Goal: Check status: Check status

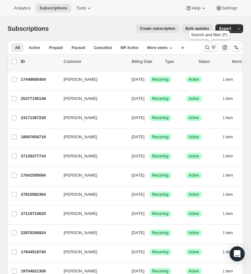
click at [206, 46] on icon "Search and filter results" at bounding box center [207, 48] width 4 height 4
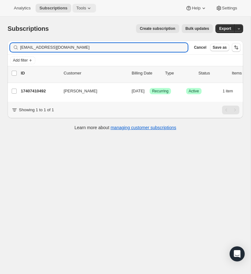
type input "[EMAIL_ADDRESS][DOMAIN_NAME]"
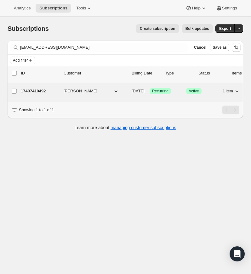
click at [36, 91] on p "17407410492" at bounding box center [40, 91] width 38 height 6
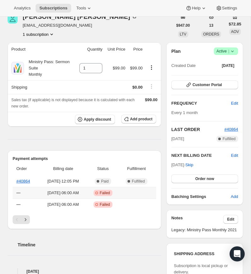
scroll to position [36, 0]
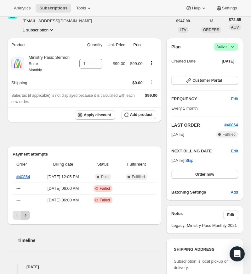
click at [26, 219] on icon "Next" at bounding box center [25, 215] width 6 height 6
click at [15, 219] on icon "Previous" at bounding box center [17, 215] width 6 height 6
click at [26, 217] on icon "Next" at bounding box center [26, 215] width 2 height 3
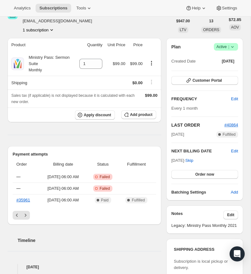
click at [14, 219] on icon "Previous" at bounding box center [17, 215] width 6 height 6
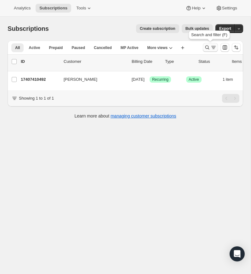
click at [206, 45] on icon "Search and filter results" at bounding box center [207, 47] width 6 height 6
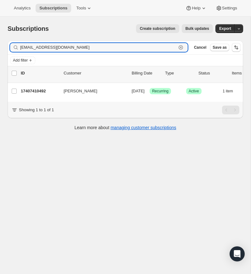
click at [181, 47] on icon "button" at bounding box center [180, 47] width 6 height 6
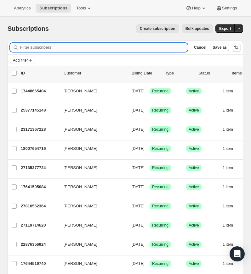
paste input "[PERSON_NAME][EMAIL_ADDRESS][DOMAIN_NAME]"
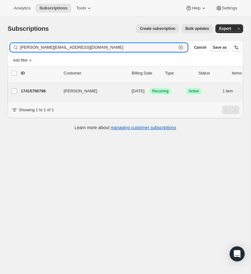
type input "[PERSON_NAME][EMAIL_ADDRESS][DOMAIN_NAME]"
click at [40, 89] on p "17415700796" at bounding box center [40, 91] width 38 height 6
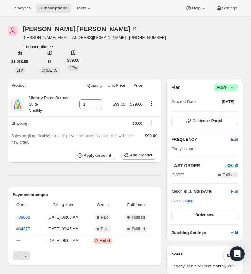
scroll to position [31, 0]
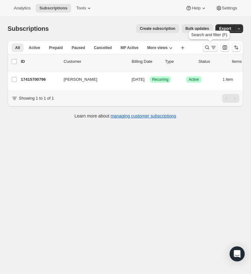
click at [207, 46] on icon "Search and filter results" at bounding box center [207, 48] width 4 height 4
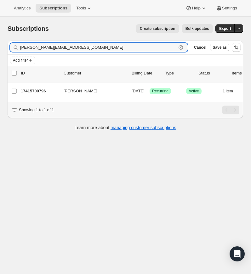
drag, startPoint x: 180, startPoint y: 46, endPoint x: 53, endPoint y: 53, distance: 126.6
click at [179, 46] on icon "button" at bounding box center [180, 47] width 4 height 4
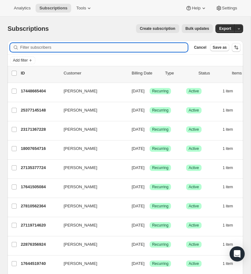
paste input "[EMAIL_ADDRESS][DOMAIN_NAME]"
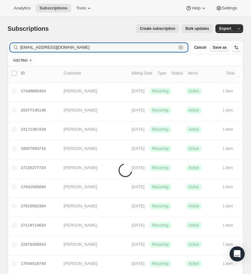
type input "[EMAIL_ADDRESS][DOMAIN_NAME]"
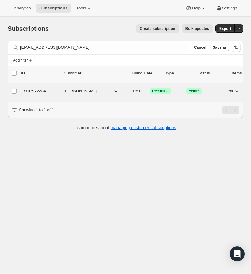
click at [36, 90] on p "17797972284" at bounding box center [40, 91] width 38 height 6
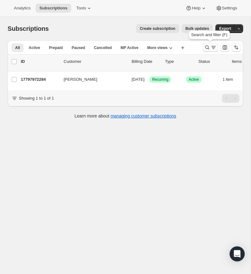
click at [206, 46] on icon "Search and filter results" at bounding box center [207, 47] width 6 height 6
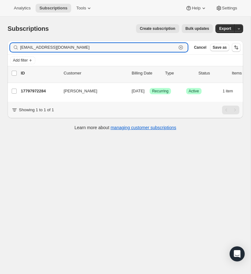
drag, startPoint x: 181, startPoint y: 47, endPoint x: 85, endPoint y: 59, distance: 96.7
click at [180, 47] on icon "button" at bounding box center [180, 47] width 6 height 6
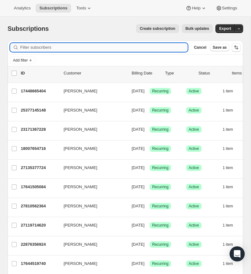
paste input "[EMAIL_ADDRESS][DOMAIN_NAME]"
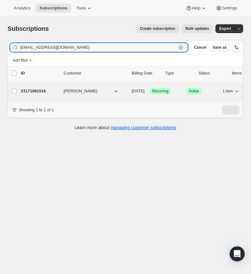
type input "[EMAIL_ADDRESS][DOMAIN_NAME]"
click at [65, 89] on span "[PERSON_NAME]" at bounding box center [81, 91] width 34 height 6
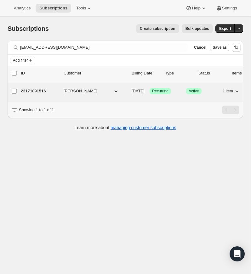
click at [37, 89] on p "23171891516" at bounding box center [40, 91] width 38 height 6
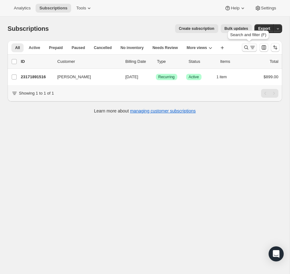
click at [246, 45] on icon "Search and filter results" at bounding box center [246, 47] width 6 height 6
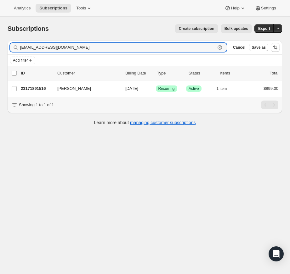
click at [221, 46] on icon "button" at bounding box center [219, 47] width 4 height 4
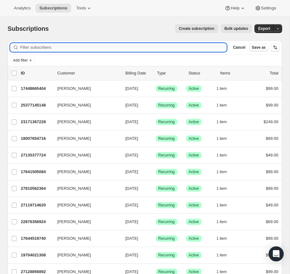
paste input "[EMAIL_ADDRESS][DOMAIN_NAME]"
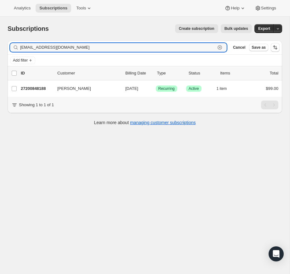
type input "[EMAIL_ADDRESS][DOMAIN_NAME]"
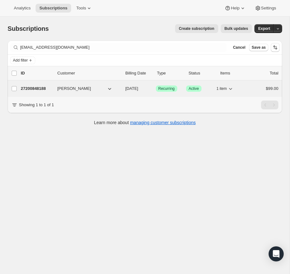
click at [64, 87] on span "[PERSON_NAME]" at bounding box center [74, 89] width 34 height 6
click at [35, 86] on p "27200848188" at bounding box center [36, 89] width 31 height 6
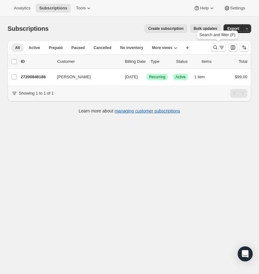
click at [214, 46] on icon "Search and filter results" at bounding box center [216, 47] width 6 height 6
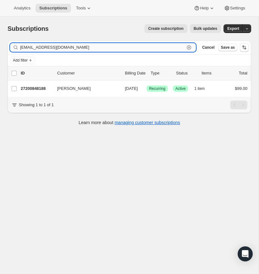
drag, startPoint x: 189, startPoint y: 46, endPoint x: 183, endPoint y: 47, distance: 6.4
click at [188, 46] on icon "button" at bounding box center [189, 47] width 6 height 6
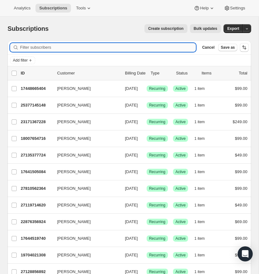
paste input "sam@servelivelove.com"
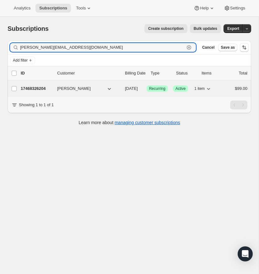
type input "sam@servelivelove.com"
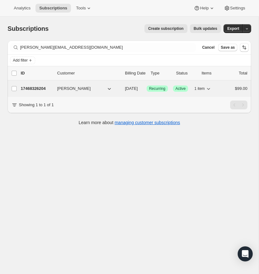
click at [40, 87] on p "17468326204" at bounding box center [36, 89] width 31 height 6
